Goal: Task Accomplishment & Management: Manage account settings

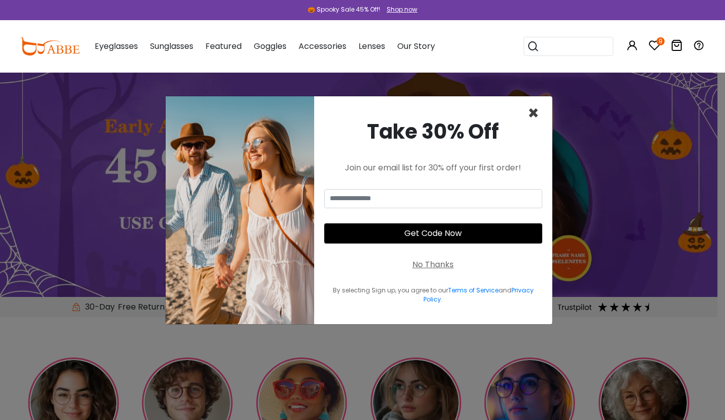
type input "**********"
click at [531, 112] on span "×" at bounding box center [534, 113] width 12 height 26
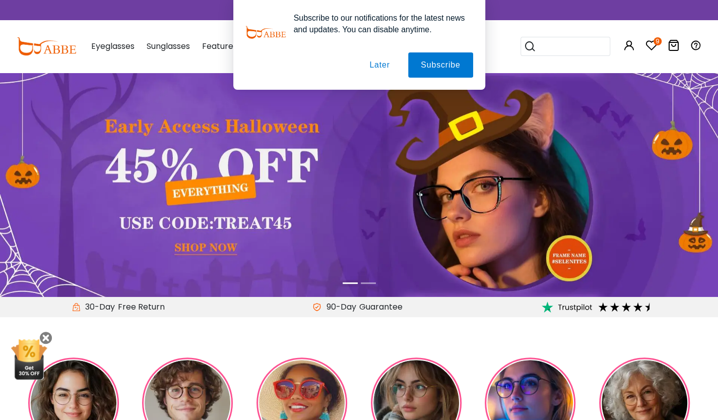
click at [624, 48] on div "Subscribe to our notifications for the latest news and updates. You can disable…" at bounding box center [359, 45] width 718 height 90
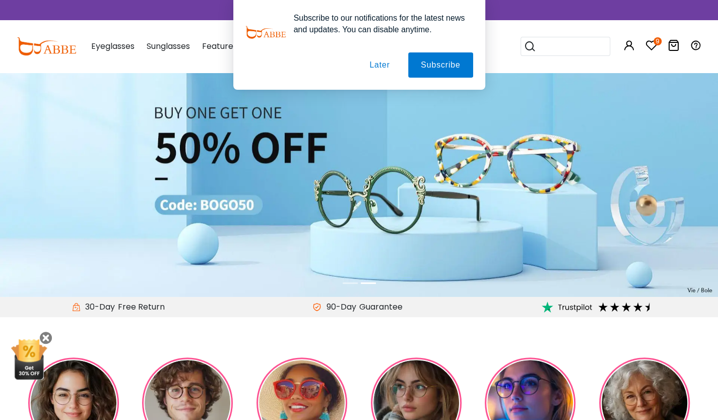
click at [628, 45] on div "Subscribe to our notifications for the latest news and updates. You can disable…" at bounding box center [359, 45] width 718 height 90
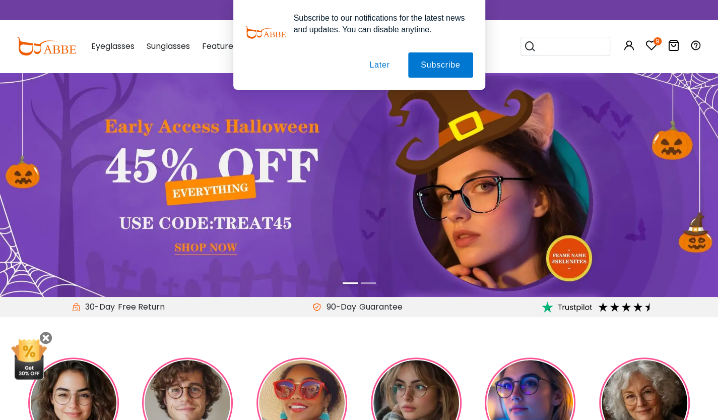
click at [628, 45] on div "Subscribe to our notifications for the latest news and updates. You can disable…" at bounding box center [359, 45] width 718 height 90
click at [637, 39] on div "Subscribe to our notifications for the latest news and updates. You can disable…" at bounding box center [359, 45] width 718 height 90
click at [385, 65] on button "Later" at bounding box center [379, 64] width 45 height 25
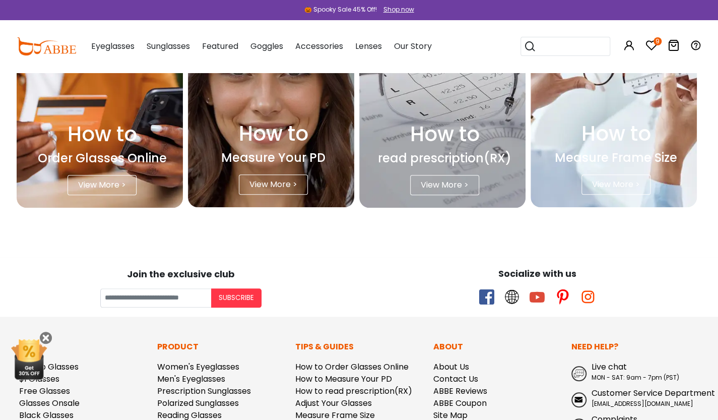
scroll to position [2669, 0]
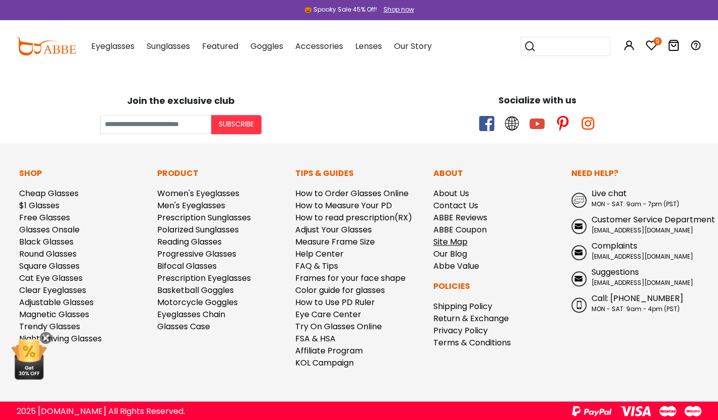
click at [447, 238] on link "Site Map" at bounding box center [450, 242] width 34 height 12
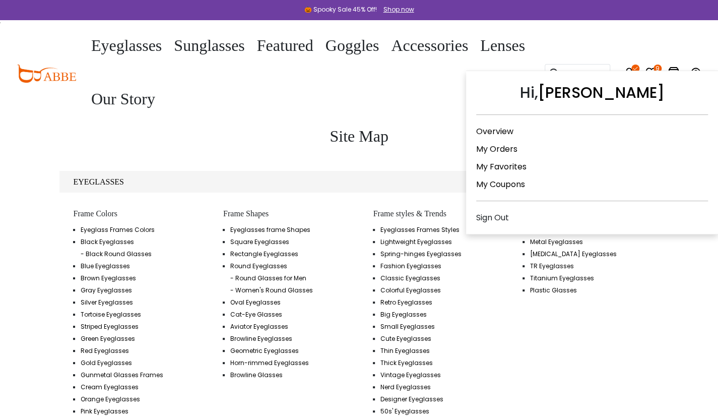
click at [633, 72] on div "Hi, [PERSON_NAME] Overview My Orders My Favorites My Coupons Sign Out" at bounding box center [592, 152] width 252 height 163
click at [494, 181] on link "My Coupons" at bounding box center [500, 184] width 49 height 12
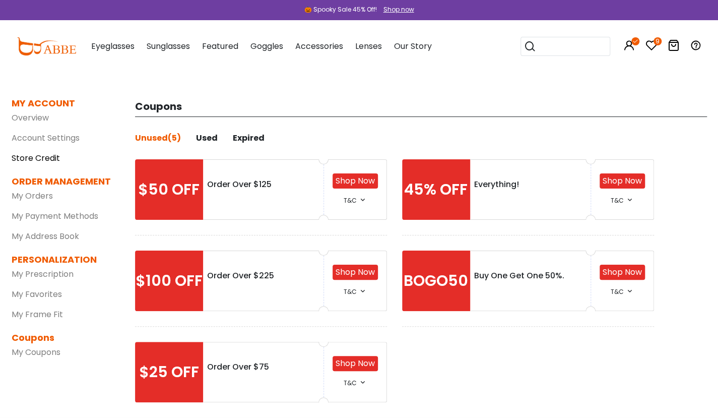
click at [19, 159] on link "Store Credit" at bounding box center [36, 158] width 48 height 12
